Goal: Transaction & Acquisition: Purchase product/service

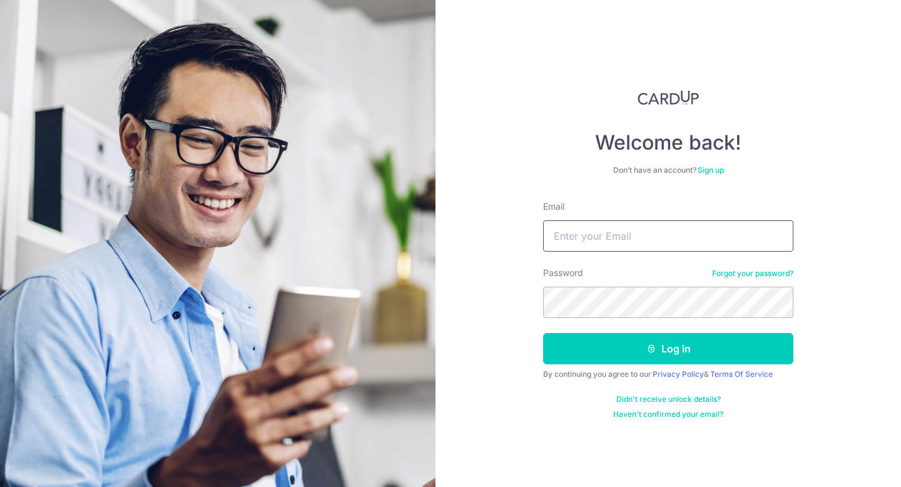
click at [690, 238] on input "Email" at bounding box center [668, 235] width 250 height 31
type input "[EMAIL_ADDRESS][DOMAIN_NAME]"
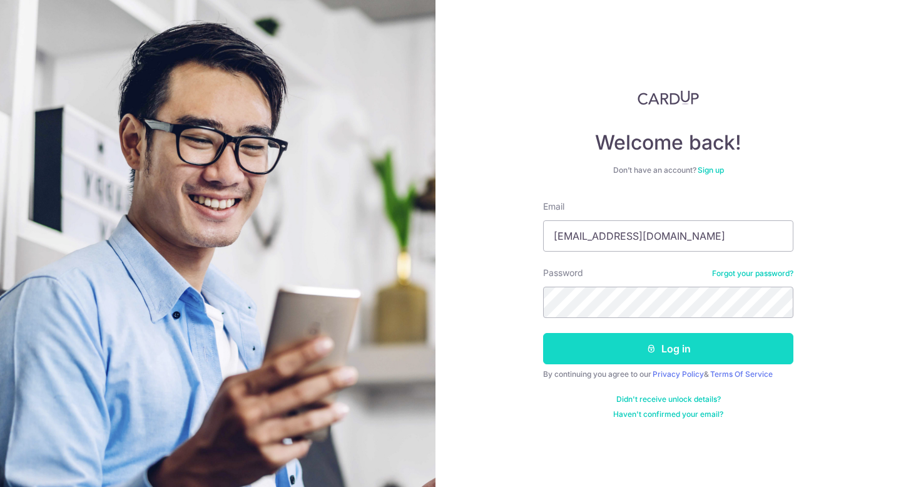
click at [675, 341] on button "Log in" at bounding box center [668, 348] width 250 height 31
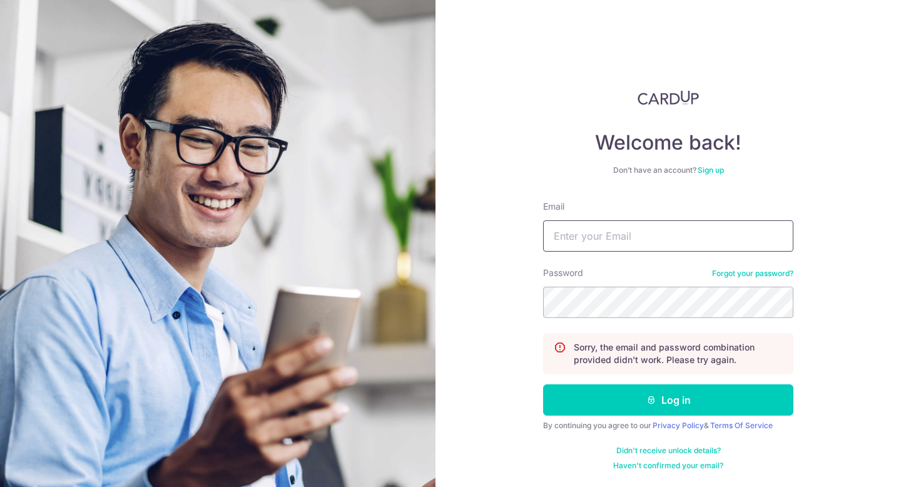
click at [595, 238] on input "Email" at bounding box center [668, 235] width 250 height 31
type input "[EMAIL_ADDRESS][DOMAIN_NAME]"
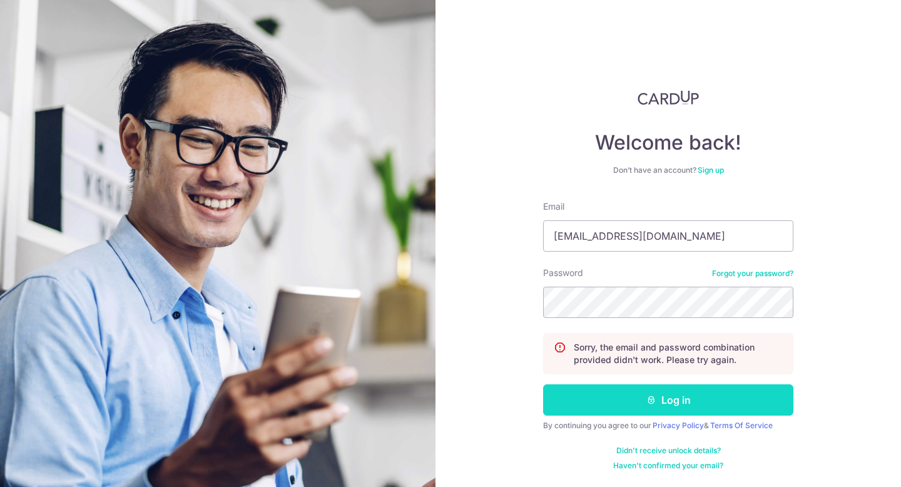
click at [614, 404] on button "Log in" at bounding box center [668, 399] width 250 height 31
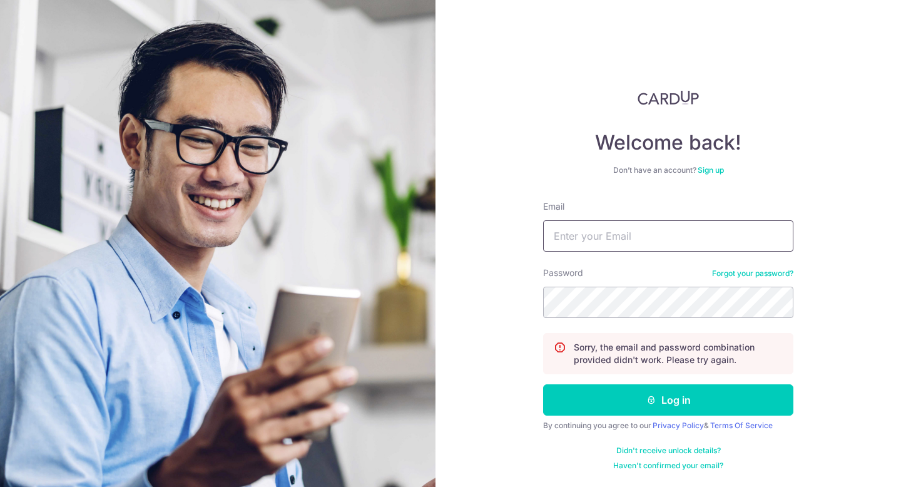
paste input "[EMAIL_ADDRESS][DOMAIN_NAME]"
click at [618, 234] on input "[EMAIL_ADDRESS][DOMAIN_NAME]" at bounding box center [668, 235] width 250 height 31
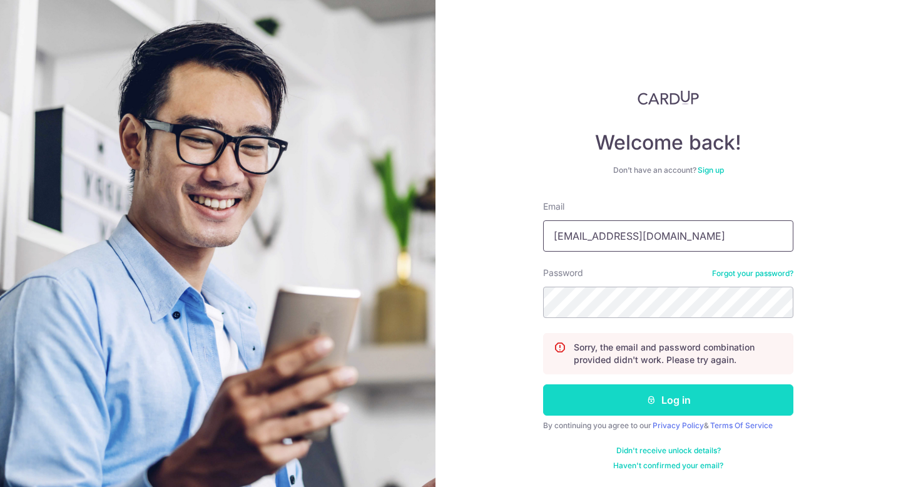
type input "[EMAIL_ADDRESS][DOMAIN_NAME]"
click at [693, 394] on button "Log in" at bounding box center [668, 399] width 250 height 31
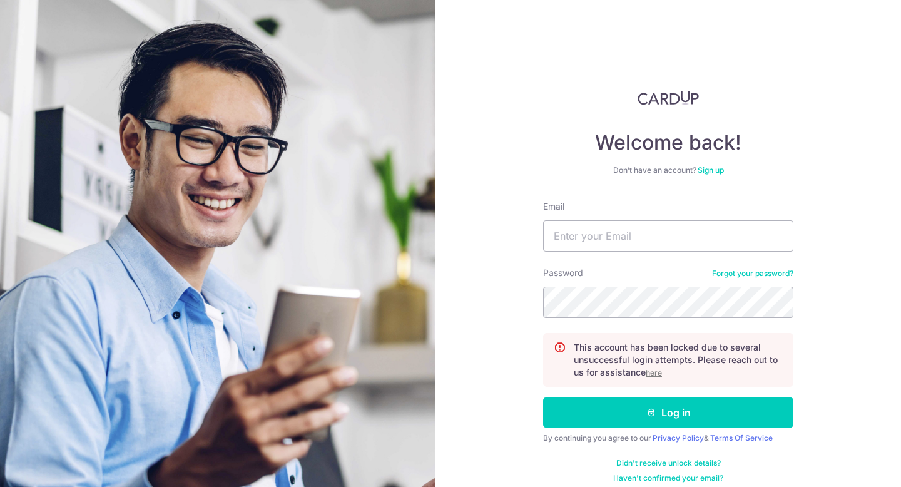
click at [653, 370] on u "here" at bounding box center [654, 372] width 16 height 9
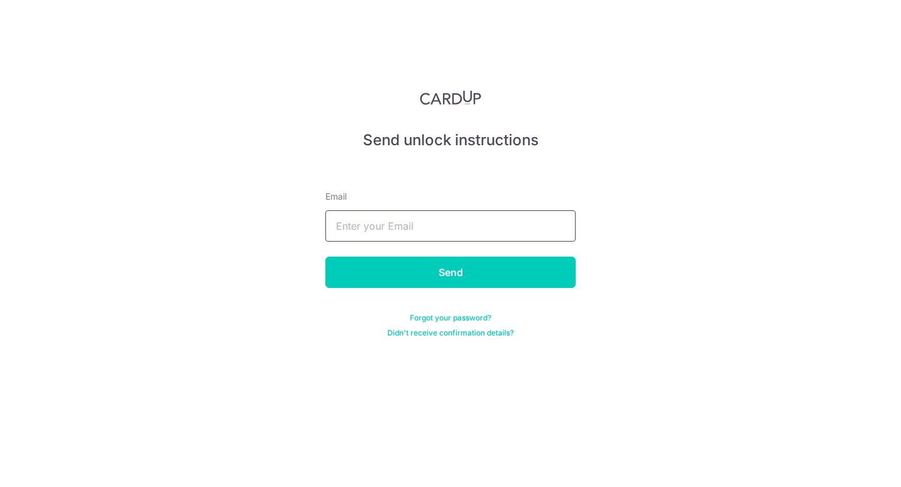
click at [509, 231] on input "text" at bounding box center [450, 225] width 250 height 31
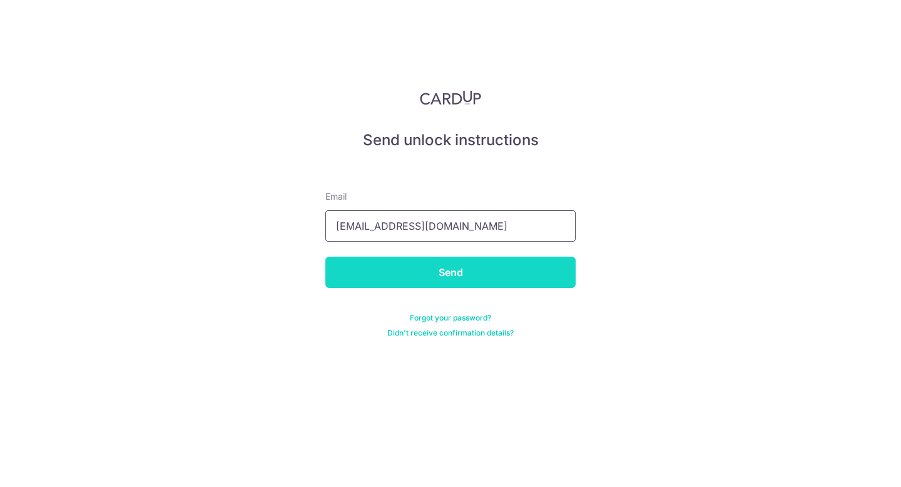
type input "[EMAIL_ADDRESS][DOMAIN_NAME]"
click at [503, 272] on input "Send" at bounding box center [450, 272] width 250 height 31
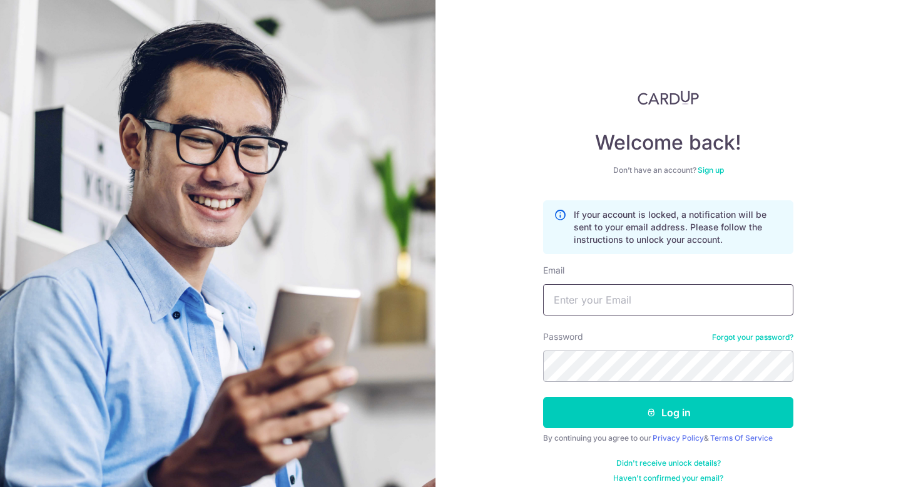
click at [565, 297] on input "Email" at bounding box center [668, 299] width 250 height 31
type input "[EMAIL_ADDRESS][DOMAIN_NAME]"
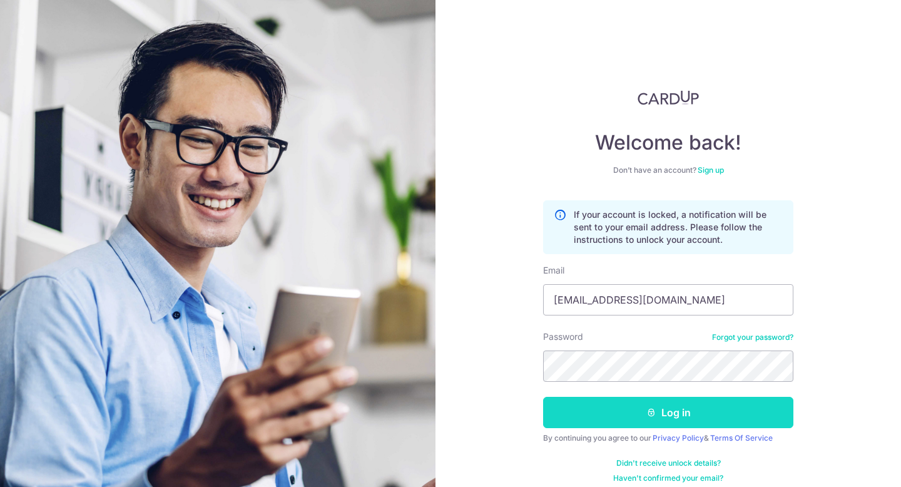
click at [621, 411] on button "Log in" at bounding box center [668, 412] width 250 height 31
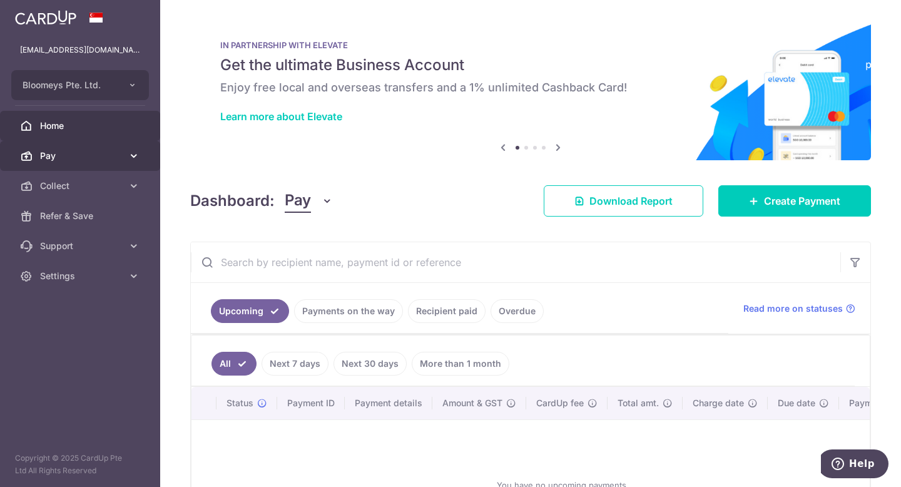
click at [103, 161] on span "Pay" at bounding box center [81, 156] width 83 height 13
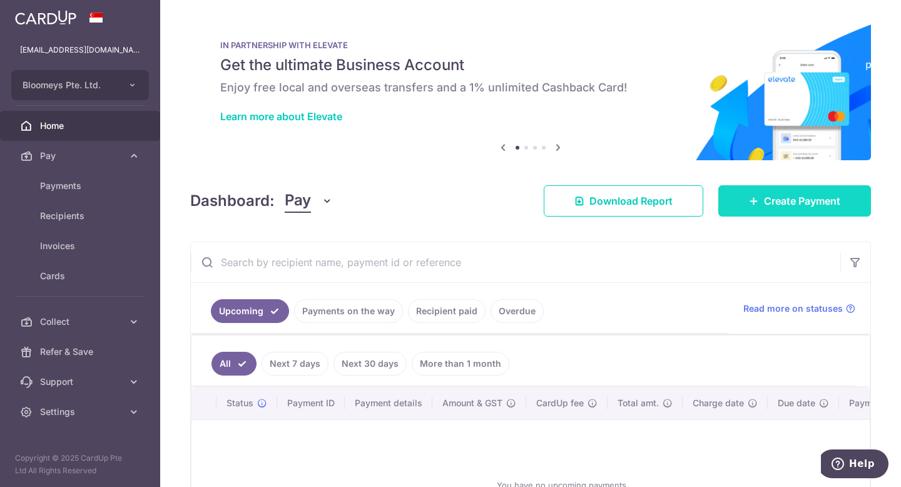
click at [764, 201] on span "Create Payment" at bounding box center [802, 200] width 76 height 15
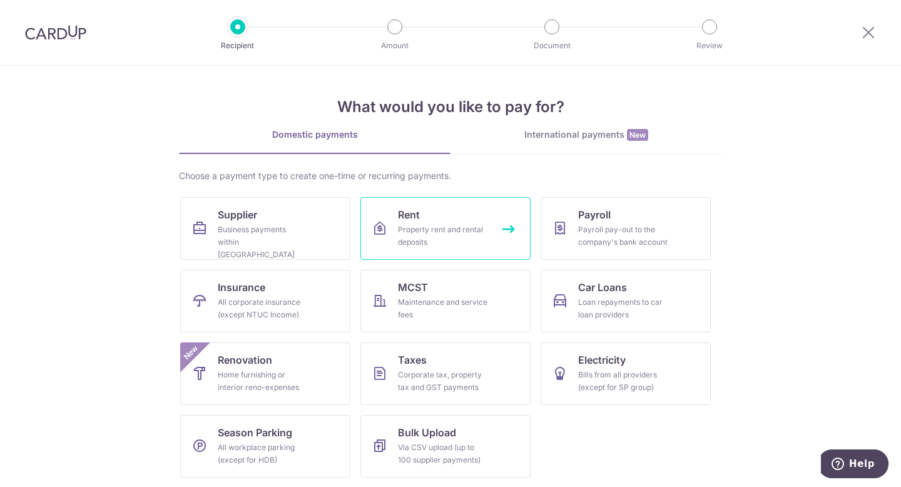
click at [422, 228] on div "Property rent and rental deposits" at bounding box center [443, 235] width 90 height 25
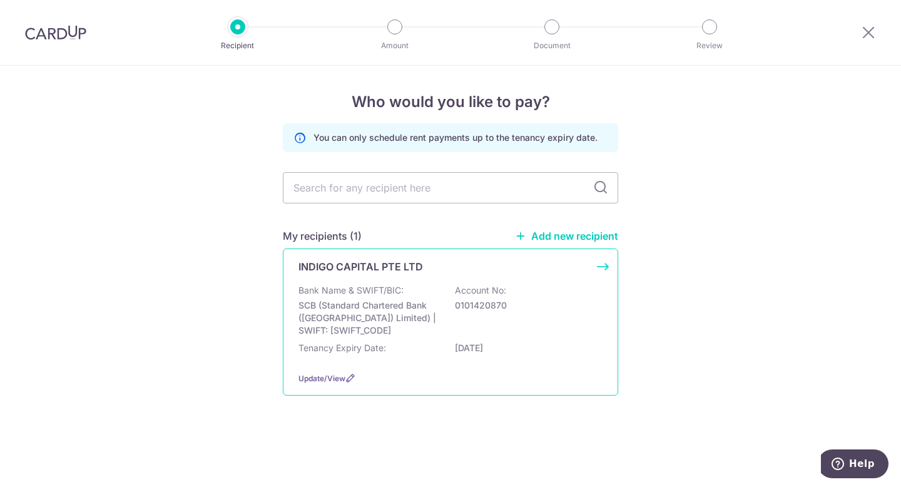
click at [513, 285] on div "Bank Name & SWIFT/BIC: SCB (Standard Chartered Bank (Singapore) Limited) | SWIF…" at bounding box center [451, 310] width 304 height 53
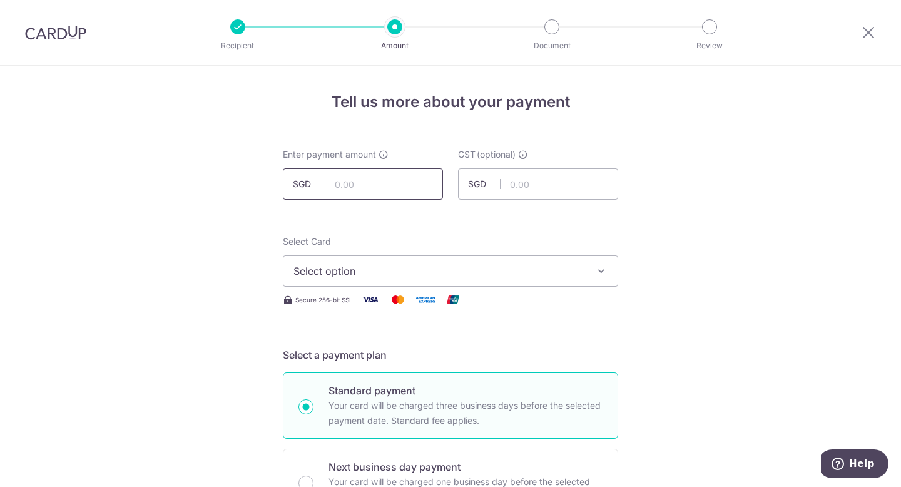
click at [407, 191] on input "text" at bounding box center [363, 183] width 160 height 31
type input "5,700.00"
click at [435, 273] on span "Select option" at bounding box center [440, 270] width 292 height 15
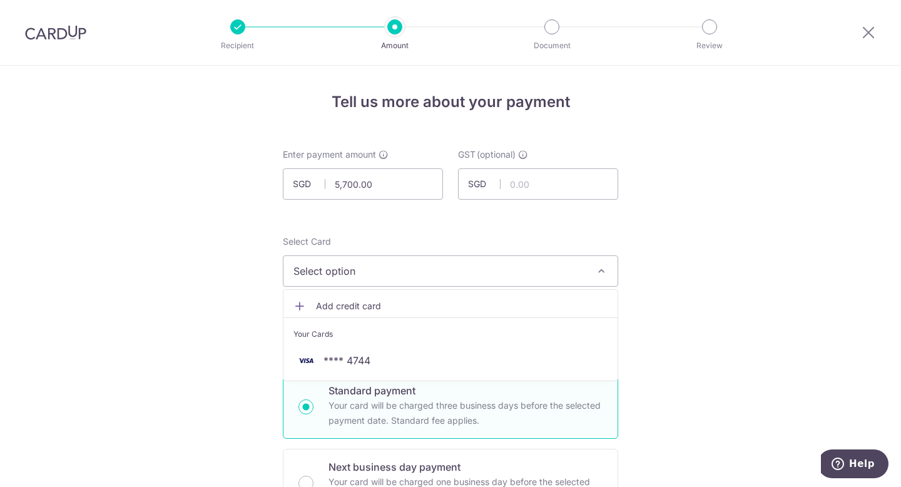
click at [422, 305] on span "Add credit card" at bounding box center [462, 306] width 292 height 13
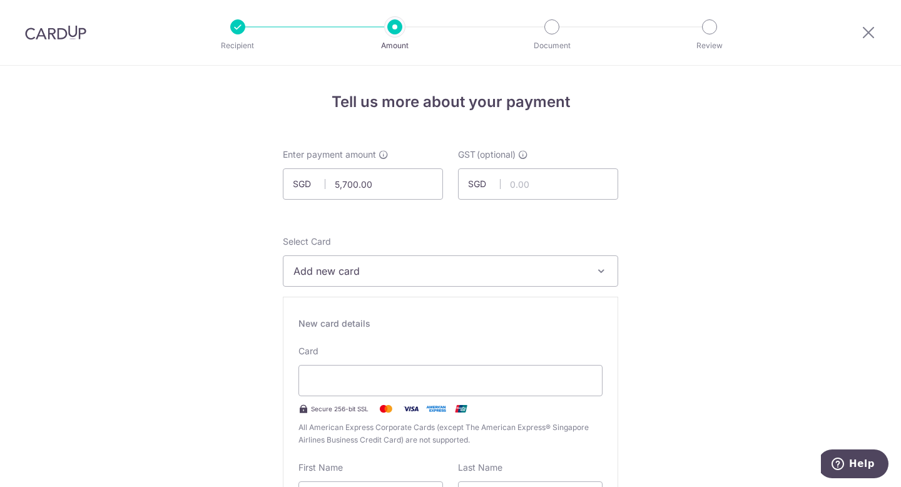
scroll to position [186, 0]
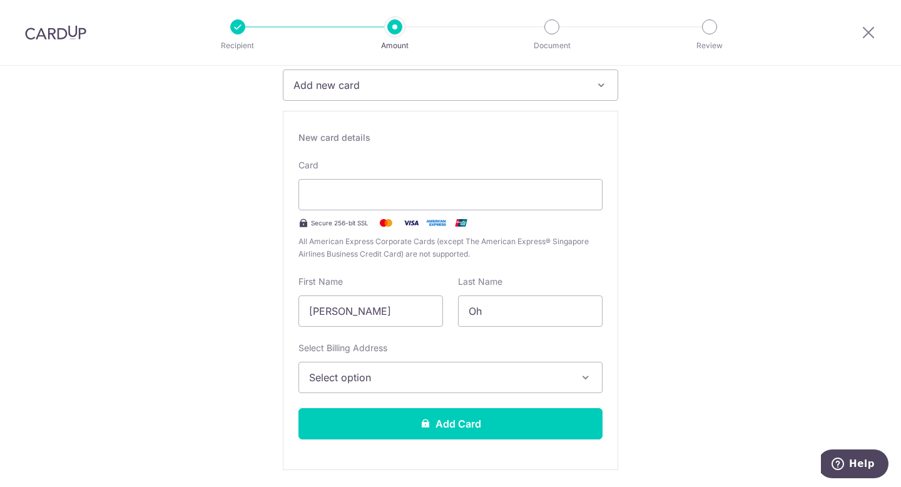
click at [512, 372] on span "Select option" at bounding box center [439, 377] width 260 height 15
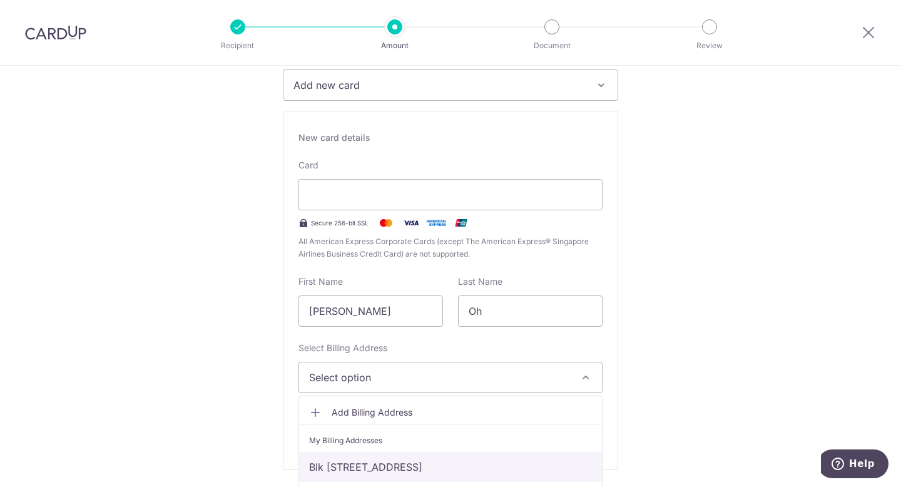
click at [519, 459] on link "Blk [STREET_ADDRESS]" at bounding box center [450, 467] width 303 height 30
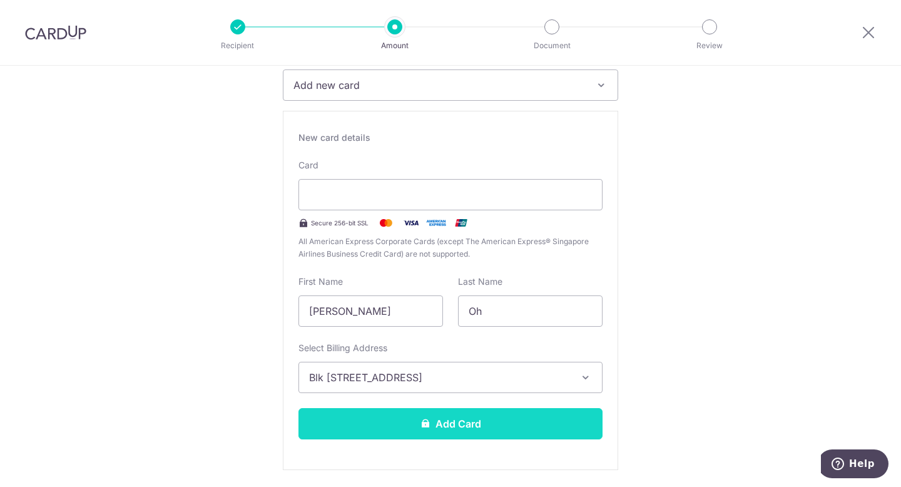
click at [507, 424] on button "Add Card" at bounding box center [451, 423] width 304 height 31
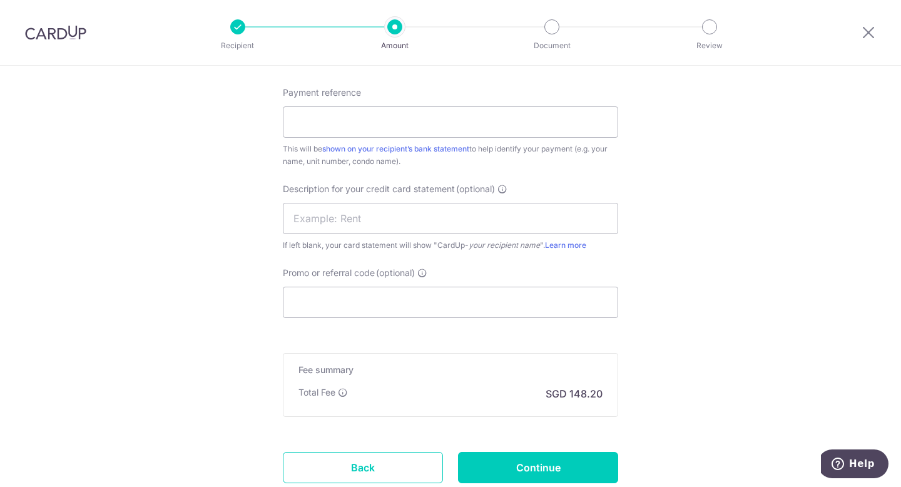
scroll to position [707, 0]
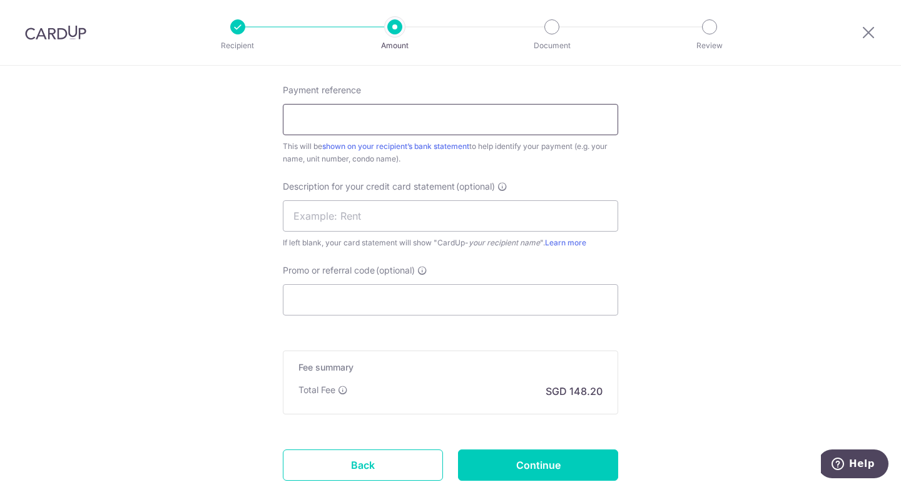
click at [434, 125] on input "Payment reference" at bounding box center [450, 119] width 335 height 31
click at [449, 215] on input "text" at bounding box center [450, 215] width 335 height 31
drag, startPoint x: 394, startPoint y: 116, endPoint x: 156, endPoint y: 106, distance: 238.0
type input "B"
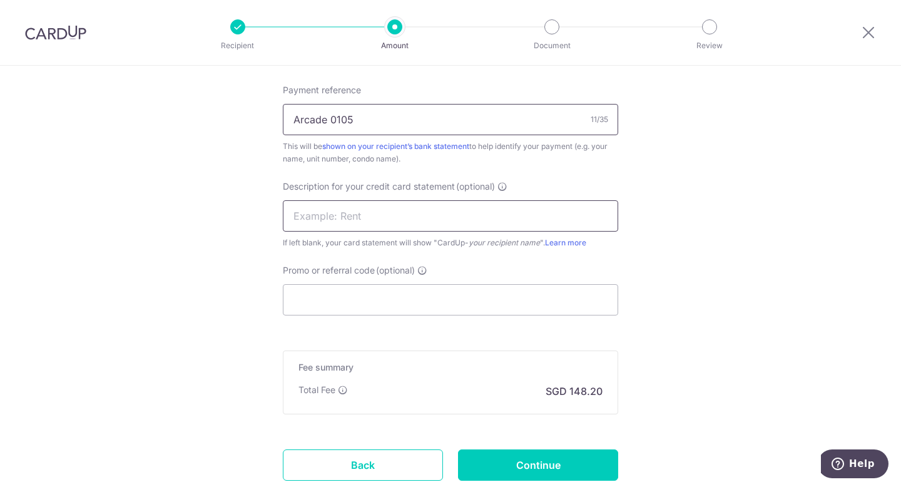
type input "Arcade 0105"
click at [377, 227] on input "text" at bounding box center [450, 215] width 335 height 31
type input "Indigo 0525"
click at [402, 302] on input "Promo or referral code (optional)" at bounding box center [450, 299] width 335 height 31
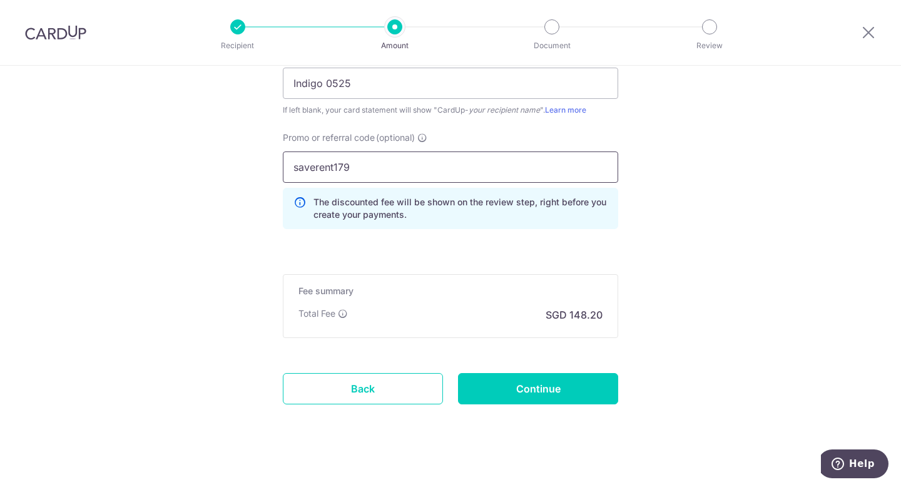
scroll to position [839, 0]
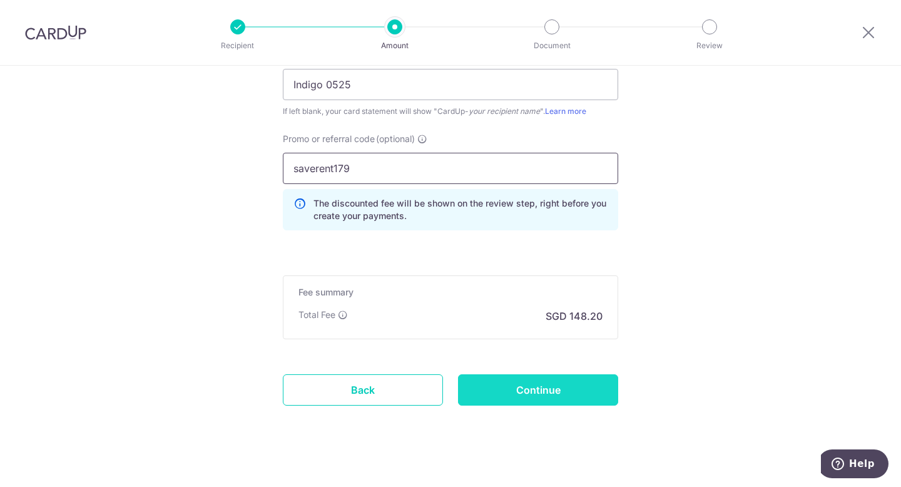
type input "saverent179"
click at [538, 394] on input "Continue" at bounding box center [538, 389] width 160 height 31
type input "Create Schedule"
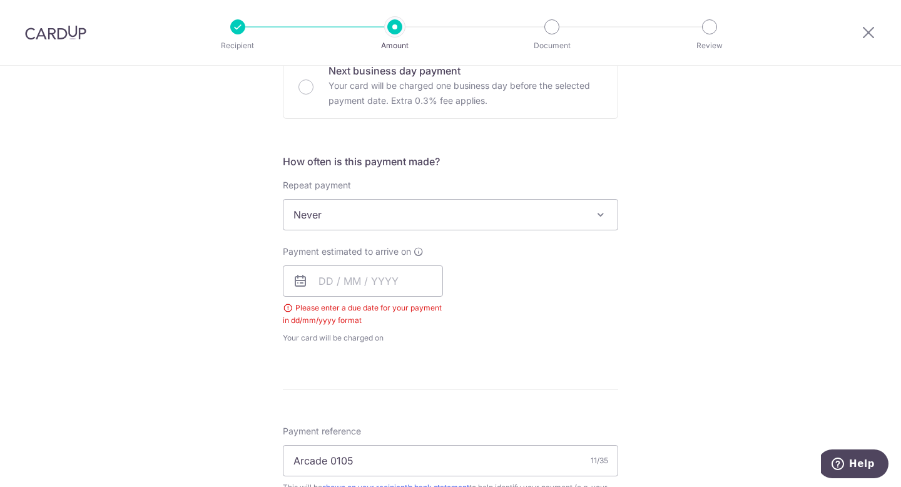
scroll to position [393, 0]
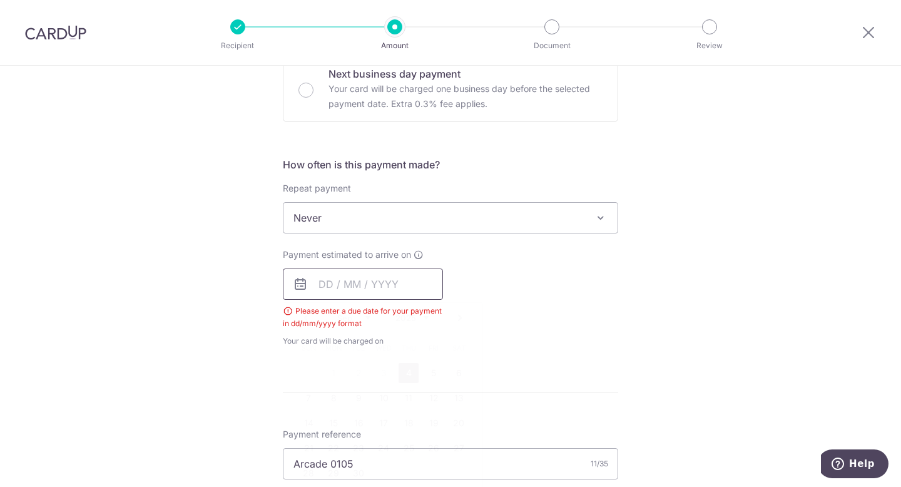
click at [384, 276] on input "text" at bounding box center [363, 283] width 160 height 31
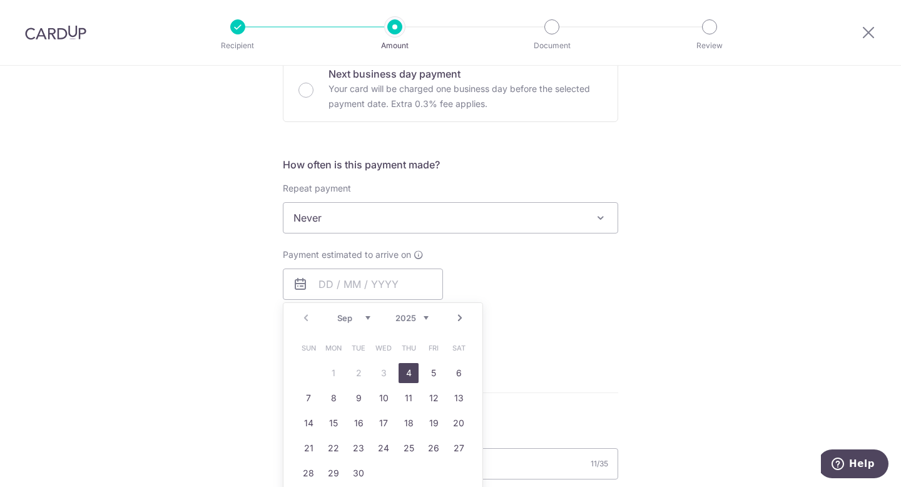
click at [408, 370] on link "4" at bounding box center [409, 373] width 20 height 20
type input "04/09/2025"
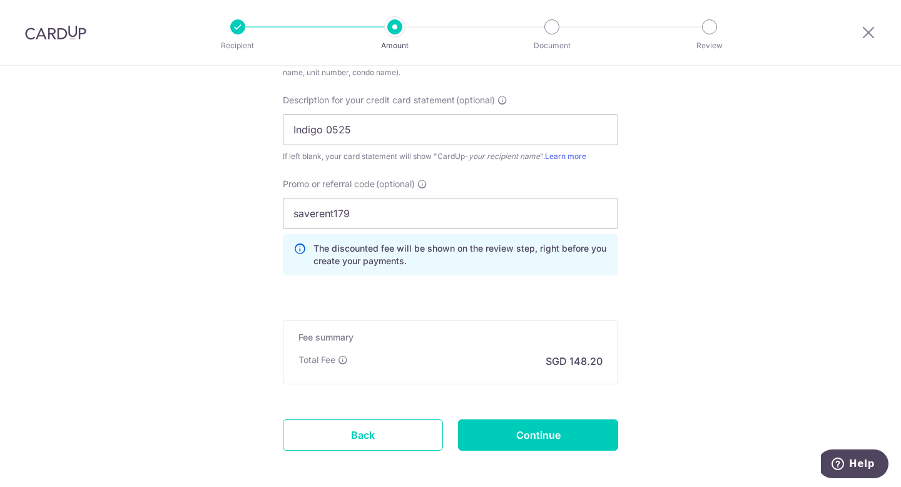
scroll to position [902, 0]
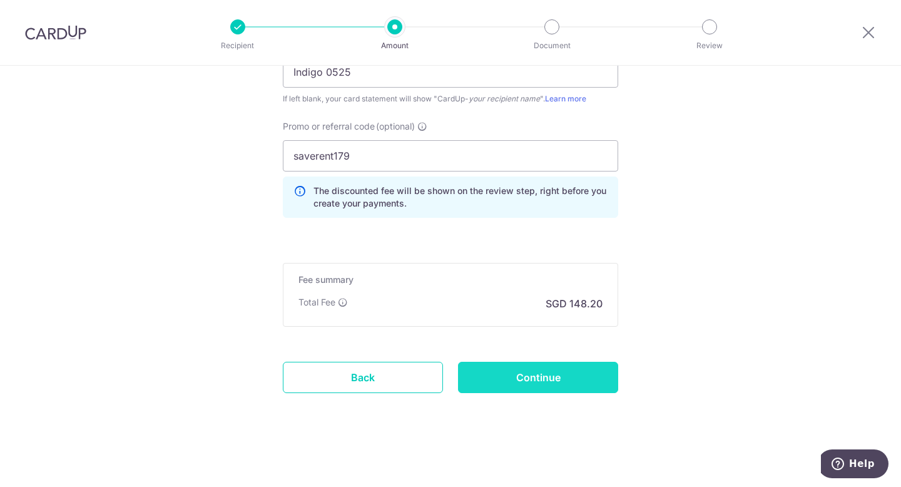
click at [519, 389] on input "Continue" at bounding box center [538, 377] width 160 height 31
type input "Create Schedule"
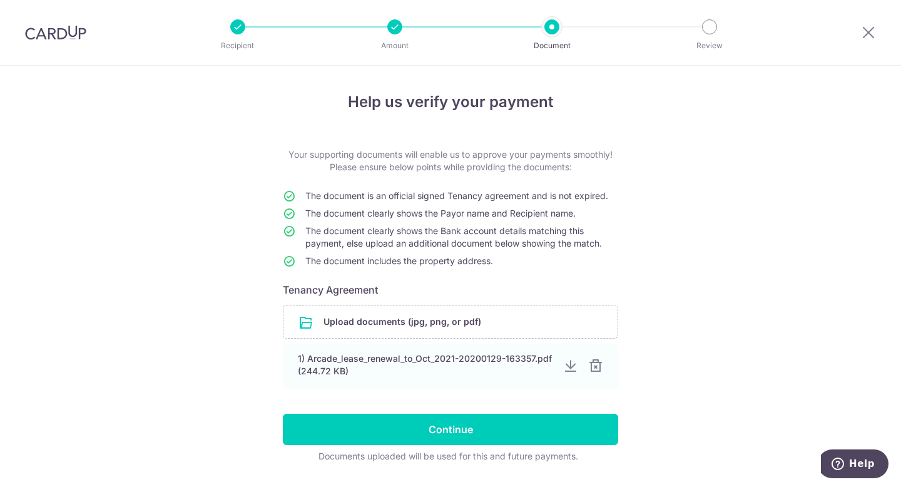
scroll to position [34, 0]
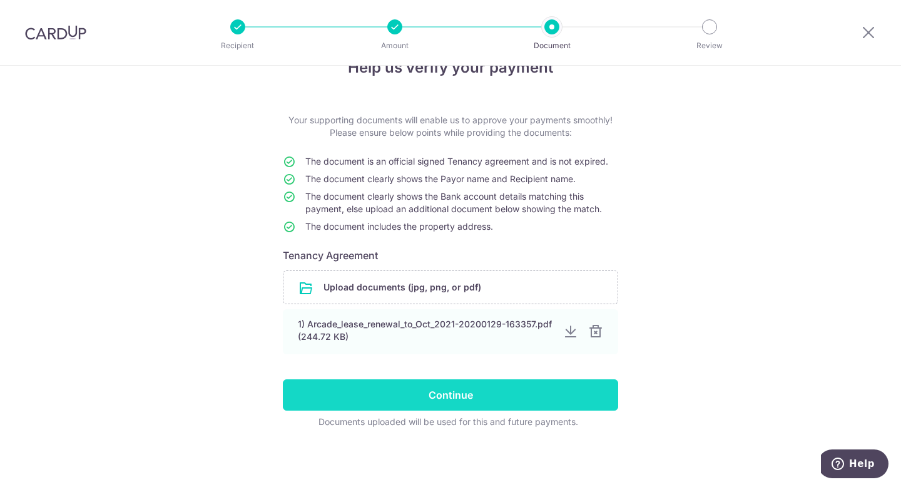
click at [519, 389] on input "Continue" at bounding box center [450, 394] width 335 height 31
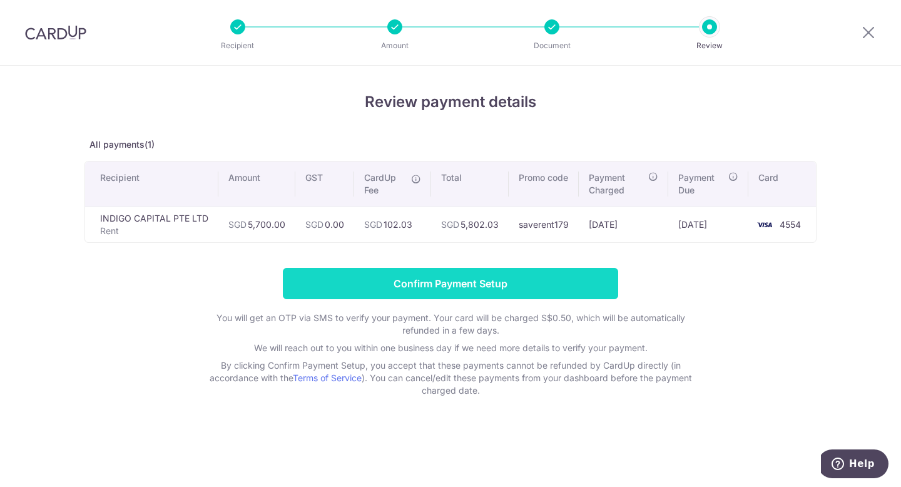
click at [444, 278] on input "Confirm Payment Setup" at bounding box center [450, 283] width 335 height 31
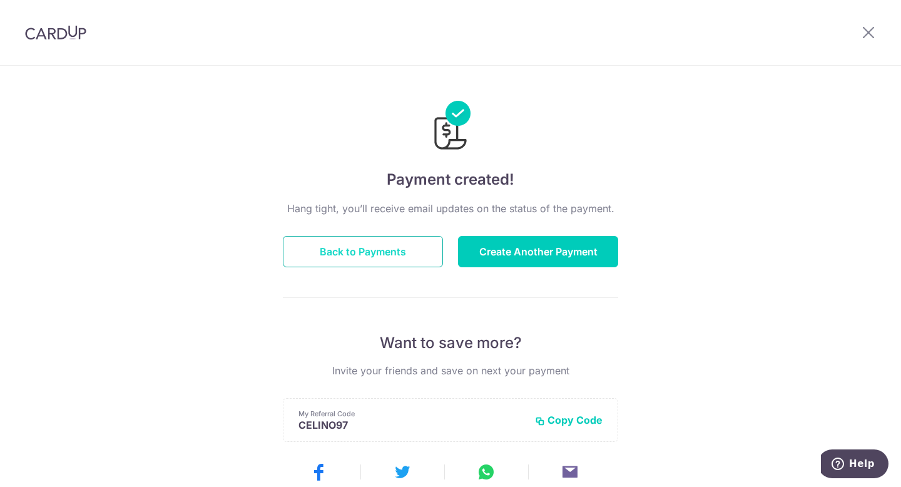
click at [314, 248] on button "Back to Payments" at bounding box center [363, 251] width 160 height 31
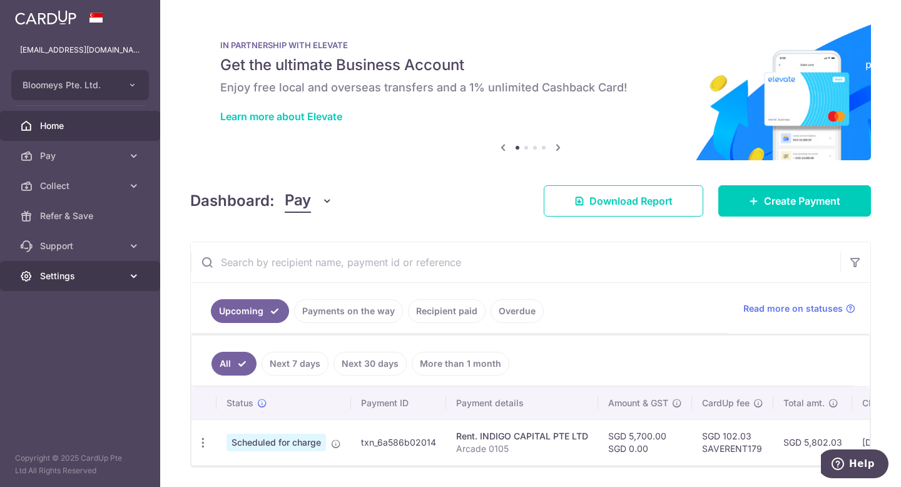
click at [97, 274] on span "Settings" at bounding box center [81, 276] width 83 height 13
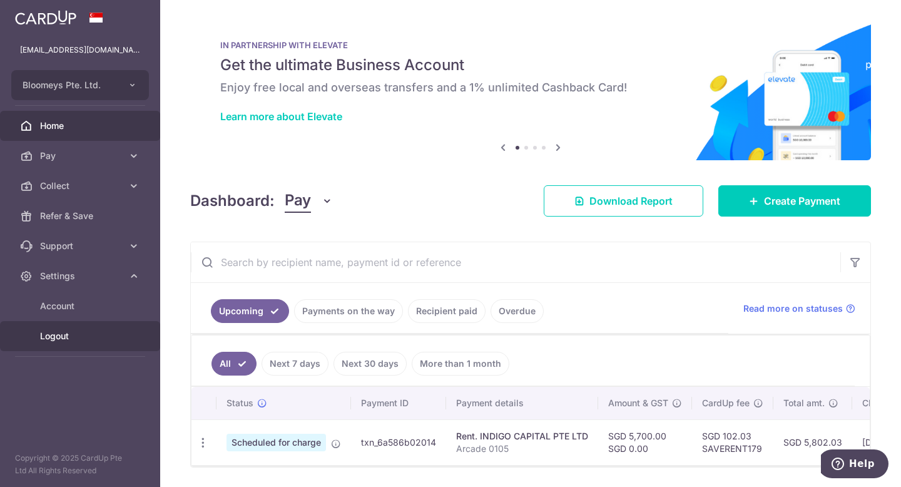
click at [48, 329] on body "[EMAIL_ADDRESS][DOMAIN_NAME] Bloomeys Pte. Ltd. Add new company Bloomeys Pte. L…" at bounding box center [450, 243] width 901 height 487
click at [61, 335] on span "Logout" at bounding box center [81, 336] width 83 height 13
